Goal: Transaction & Acquisition: Book appointment/travel/reservation

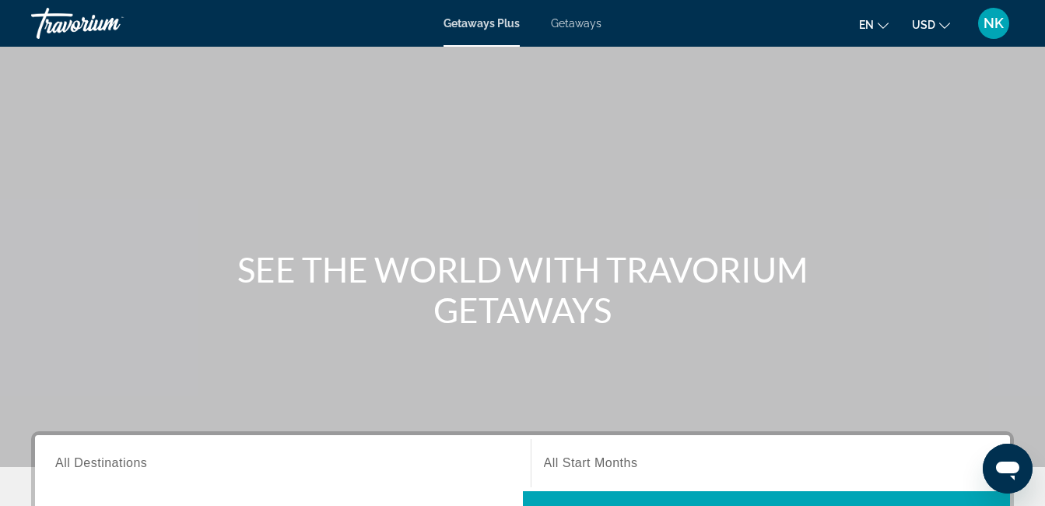
click at [560, 22] on span "Getaways" at bounding box center [576, 23] width 51 height 12
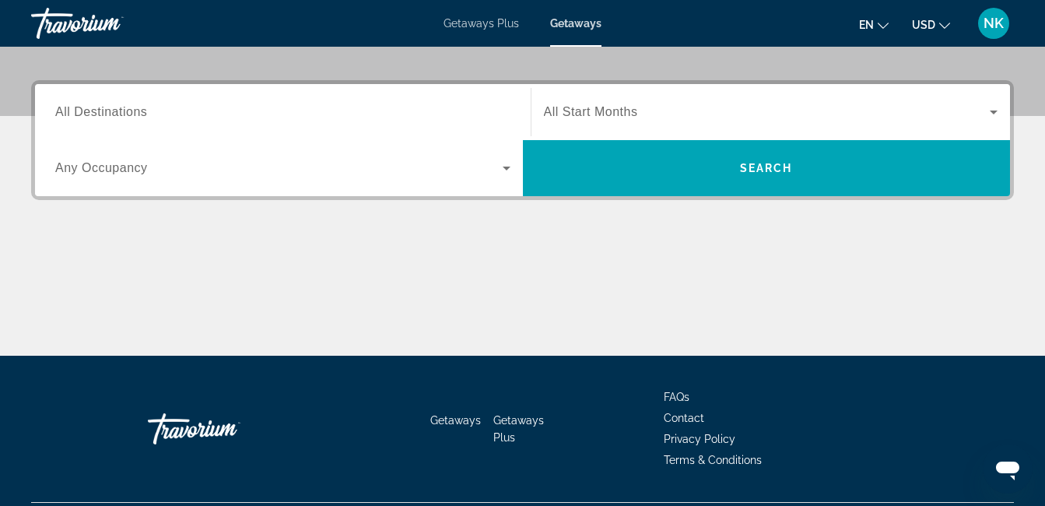
scroll to position [314, 0]
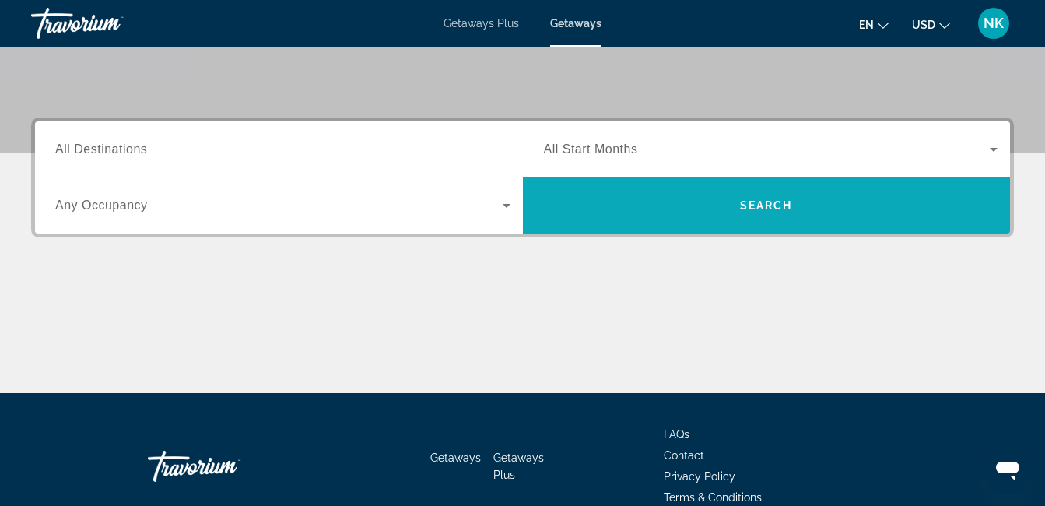
click at [567, 189] on span "Search widget" at bounding box center [767, 205] width 488 height 37
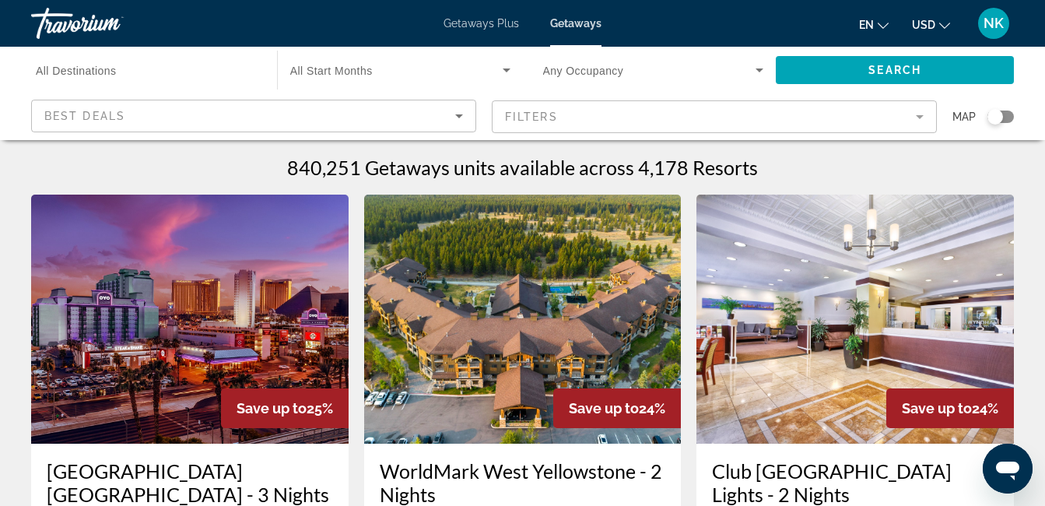
click at [488, 31] on div "Getaways Plus Getaways en English Español Français Italiano Português русский U…" at bounding box center [522, 23] width 1045 height 40
click at [481, 22] on span "Getaways Plus" at bounding box center [481, 23] width 75 height 12
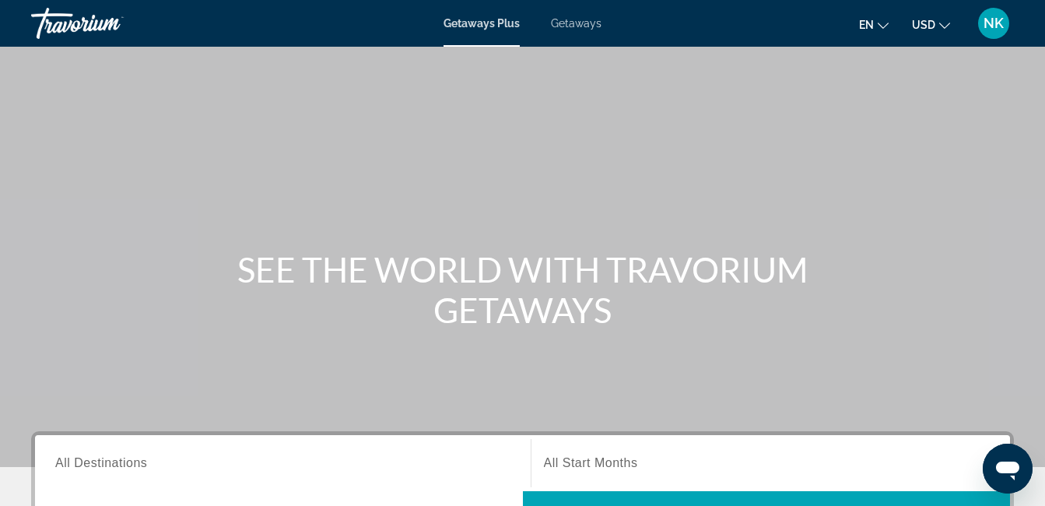
scroll to position [233, 0]
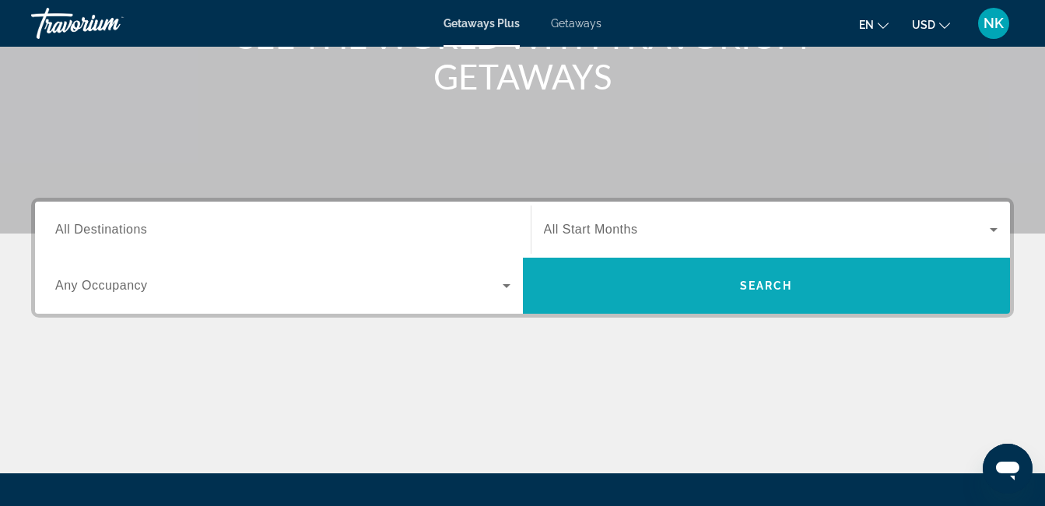
click at [675, 284] on span "Search widget" at bounding box center [767, 285] width 488 height 37
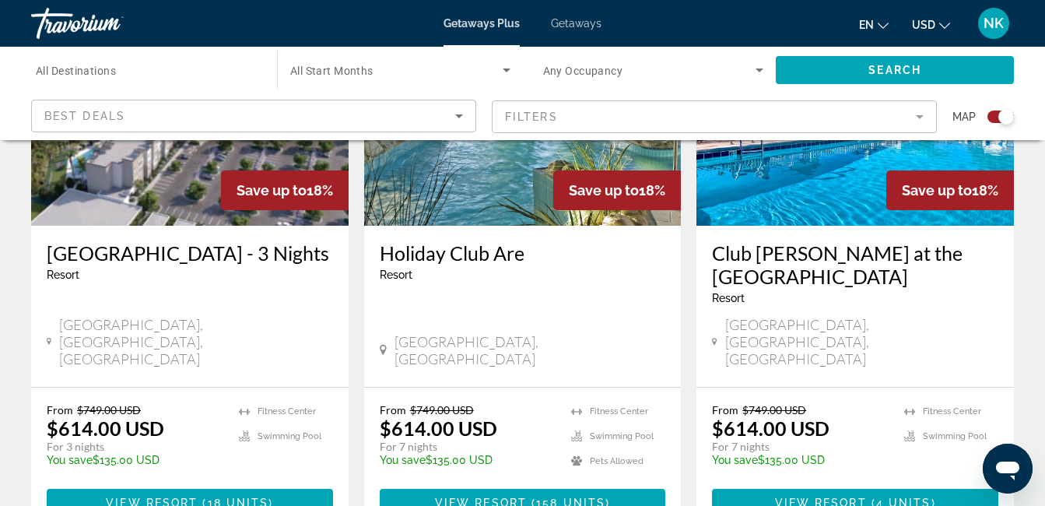
scroll to position [545, 0]
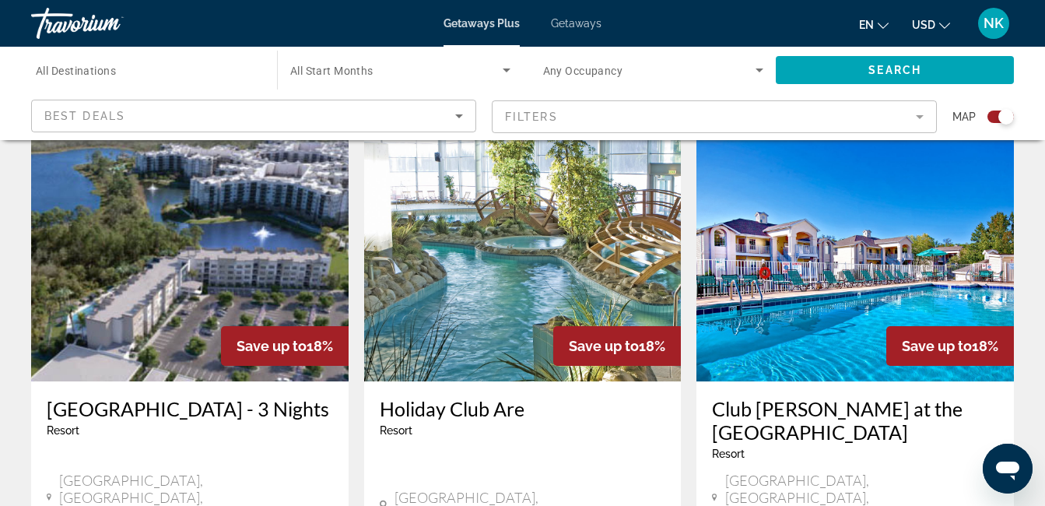
click at [196, 219] on img "Main content" at bounding box center [190, 256] width 318 height 249
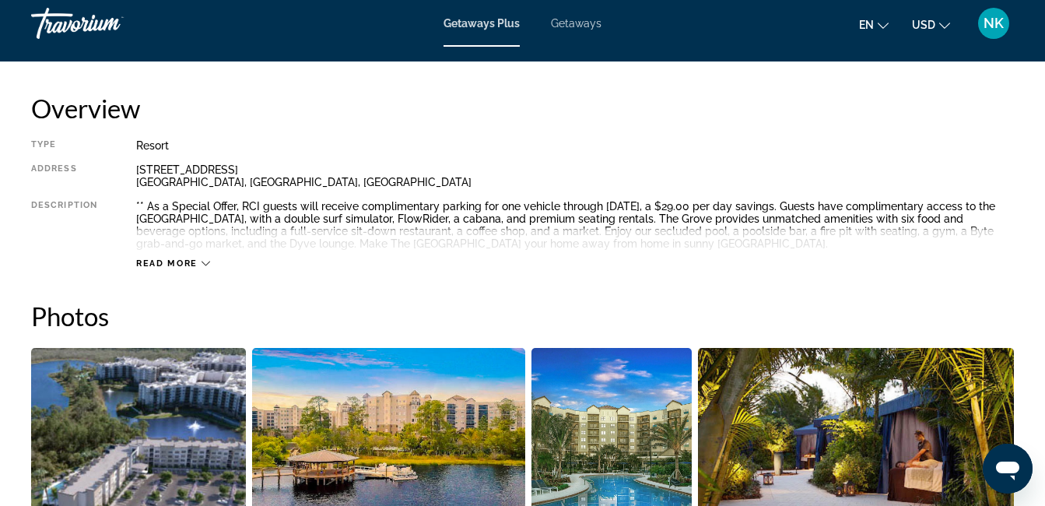
scroll to position [389, 0]
